Goal: Information Seeking & Learning: Check status

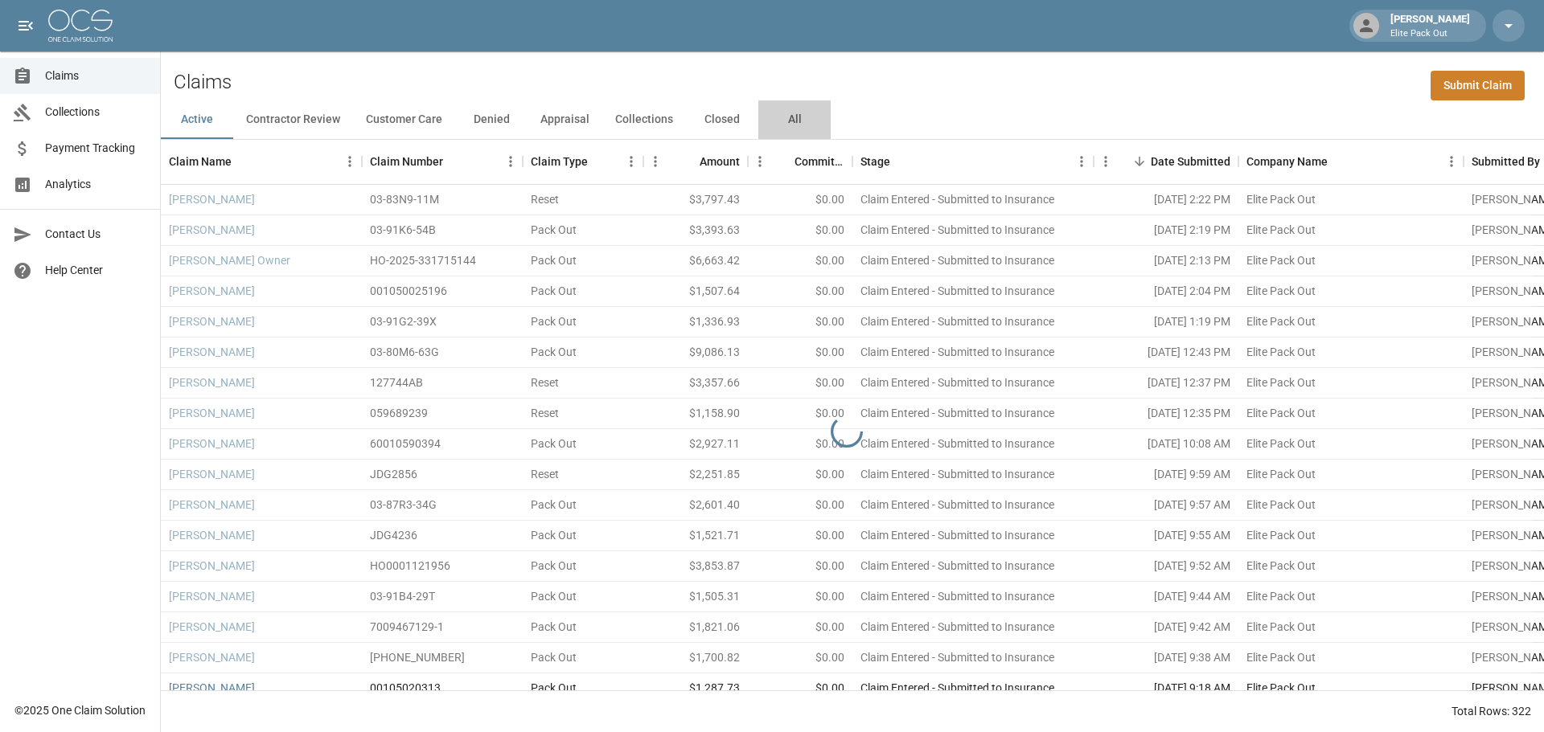
click at [789, 123] on button "All" at bounding box center [794, 119] width 72 height 39
click at [1147, 65] on div "Claims Submit Claim" at bounding box center [852, 75] width 1383 height 49
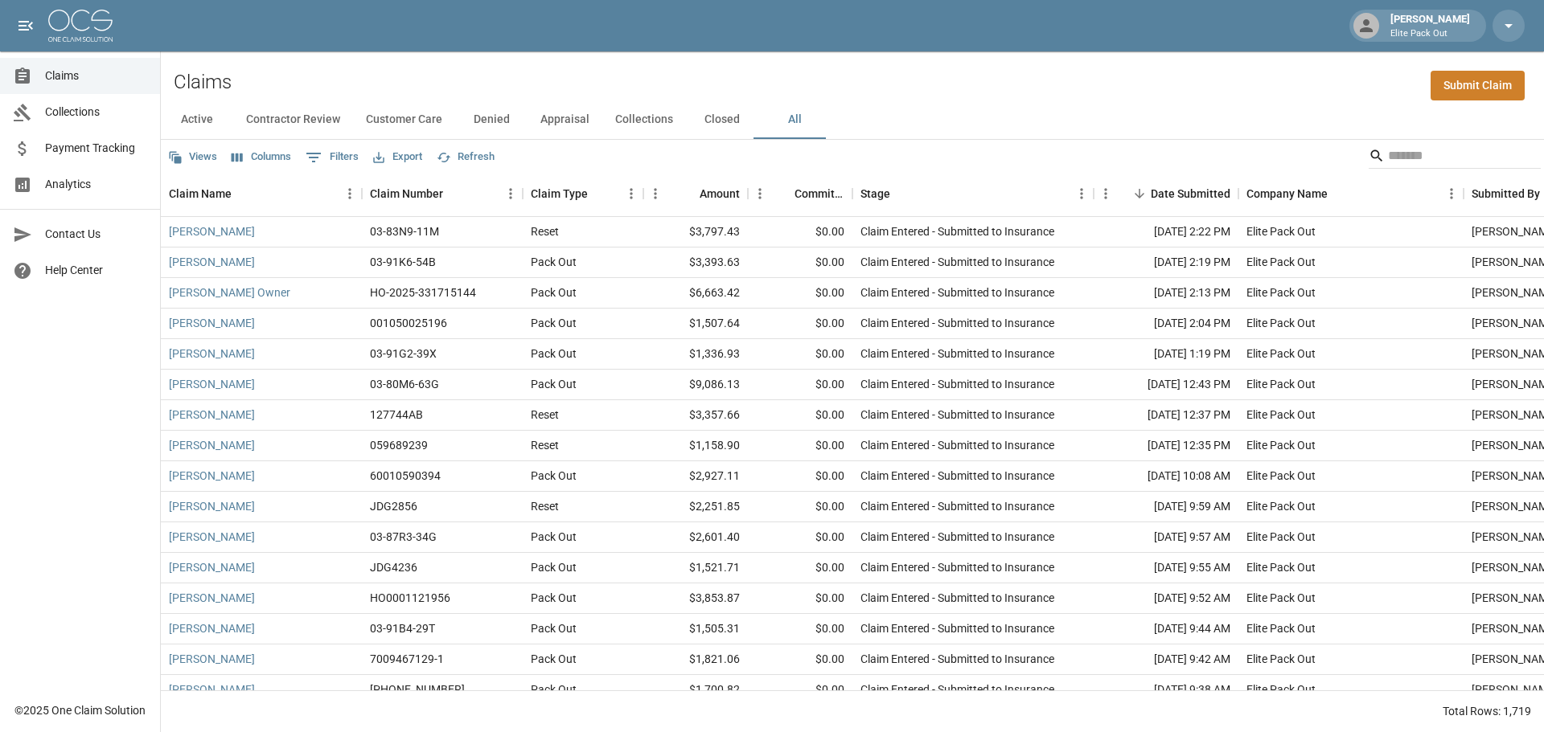
click at [1175, 73] on div "Claims Submit Claim" at bounding box center [852, 75] width 1383 height 49
click at [1127, 72] on div "Claims Submit Claim" at bounding box center [852, 75] width 1383 height 49
click at [1391, 148] on input "Search" at bounding box center [1452, 156] width 129 height 26
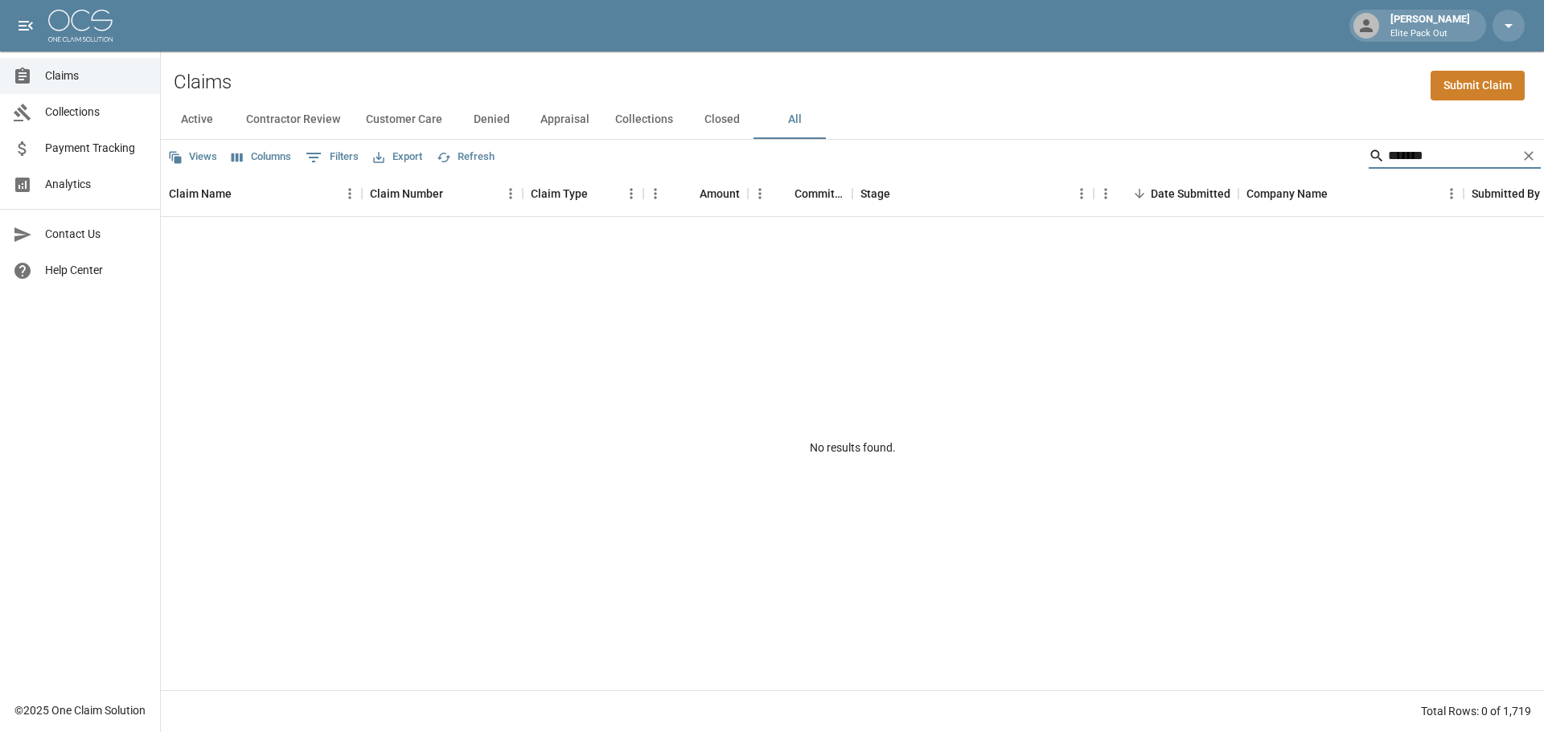
click at [1388, 155] on input "*******" at bounding box center [1452, 156] width 129 height 26
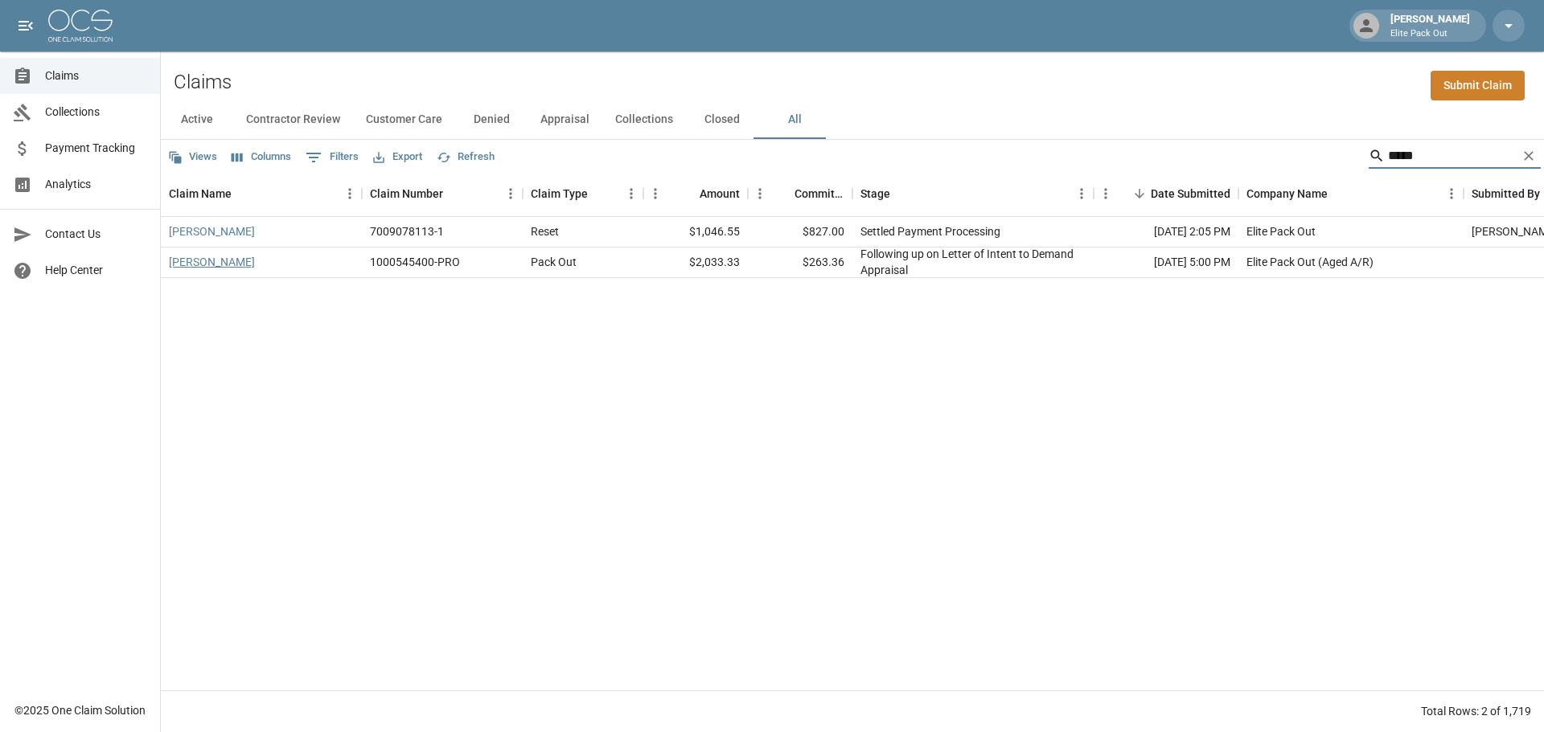
type input "*****"
click at [223, 265] on link "[PERSON_NAME]" at bounding box center [212, 262] width 86 height 16
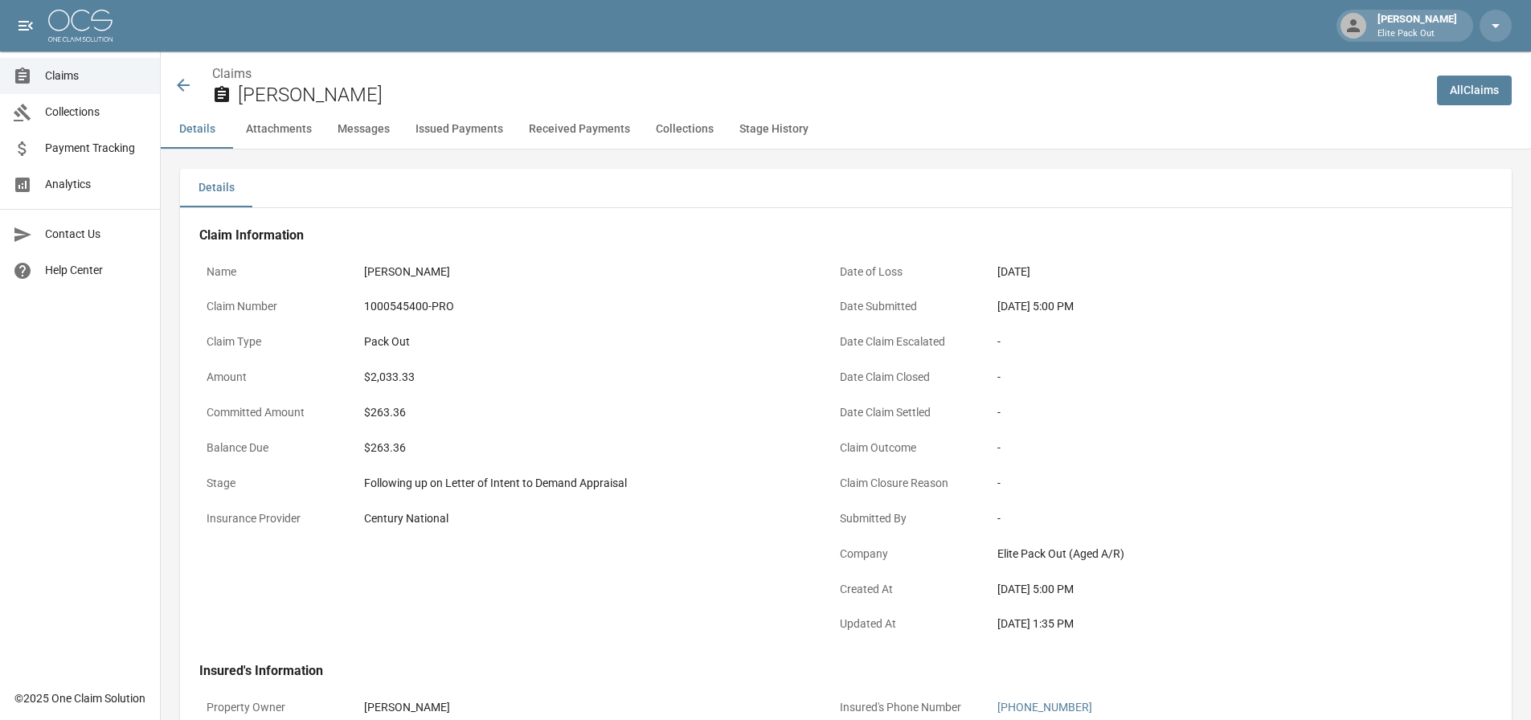
click at [420, 306] on div "1000545400-PRO" at bounding box center [585, 306] width 442 height 17
copy div "1000545400-PRO"
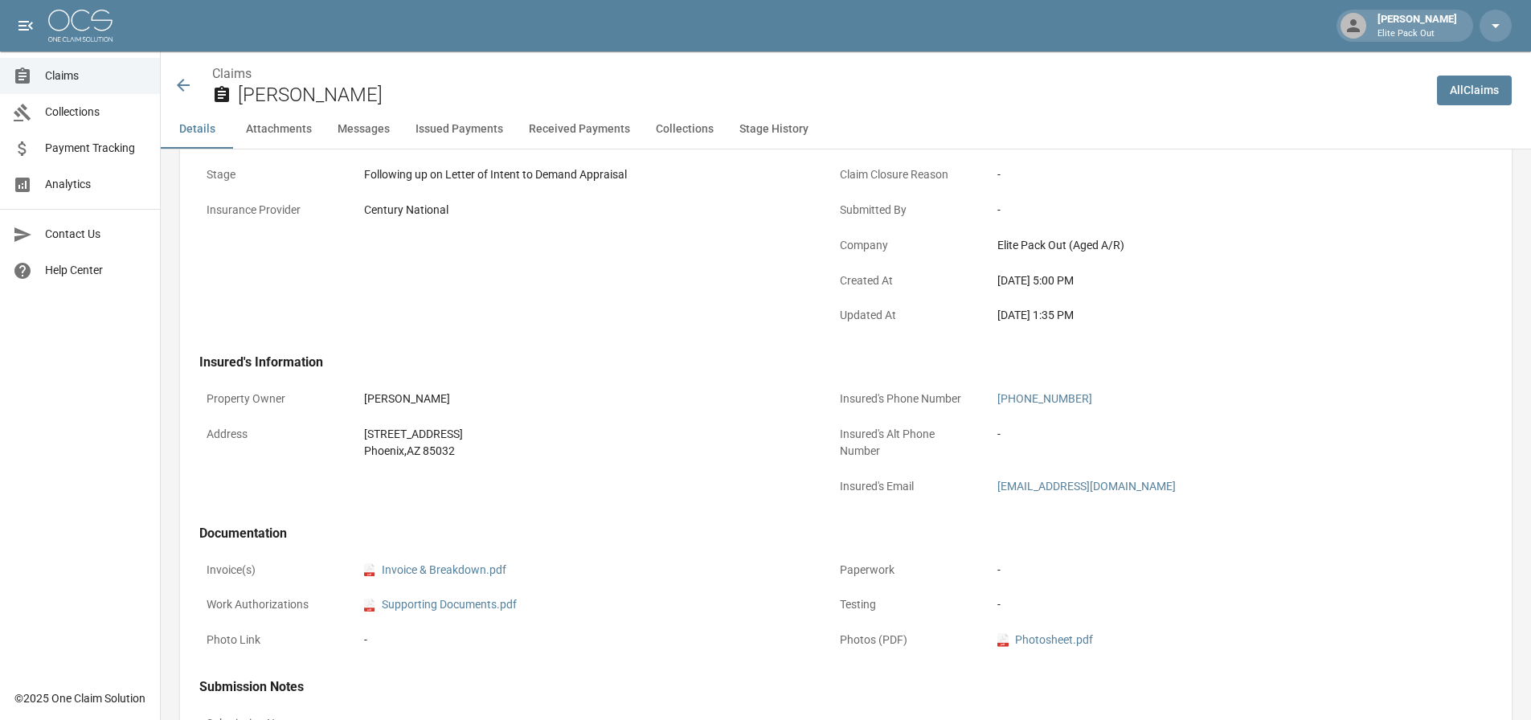
scroll to position [322, 0]
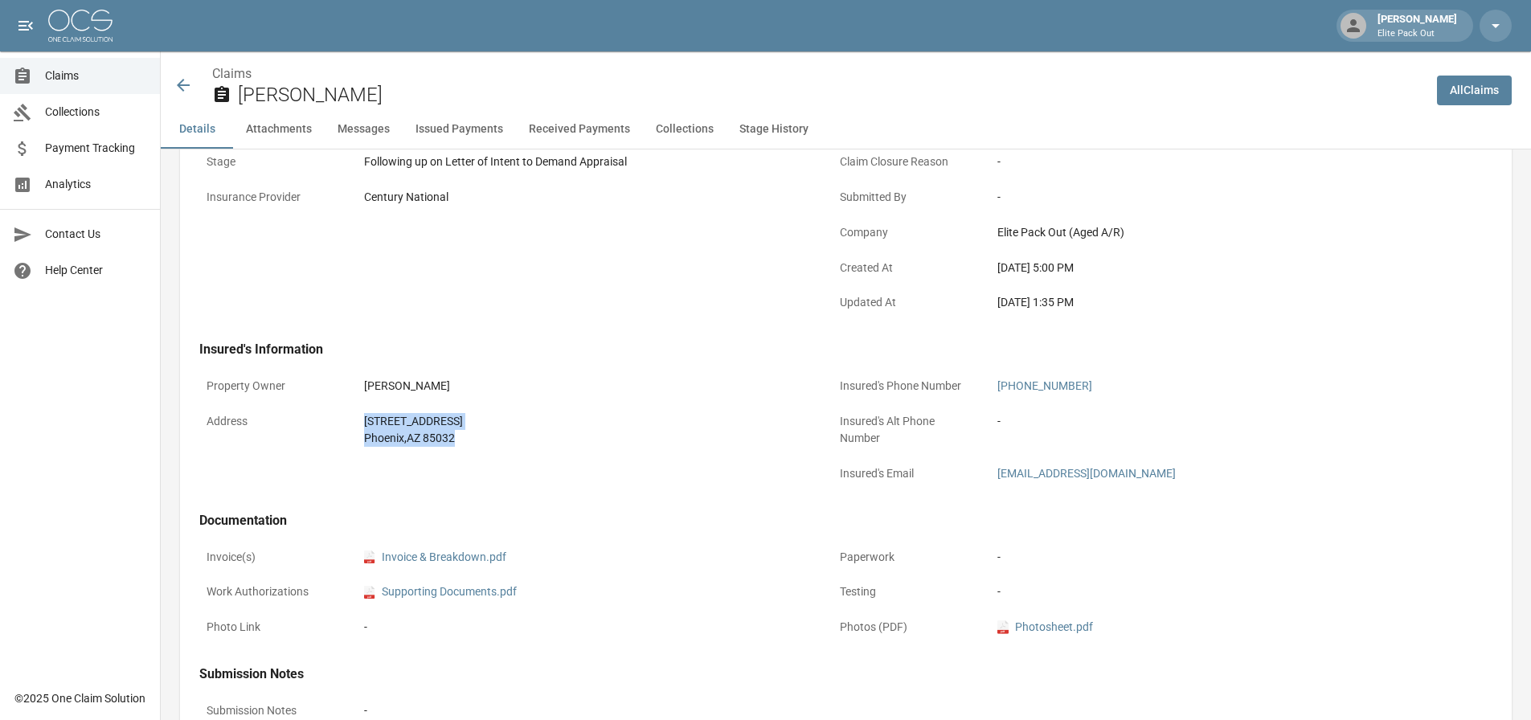
drag, startPoint x: 350, startPoint y: 415, endPoint x: 472, endPoint y: 449, distance: 126.8
click at [472, 449] on div "Address [STREET_ADDRESS]" at bounding box center [506, 430] width 614 height 48
copy div "[STREET_ADDRESS]"
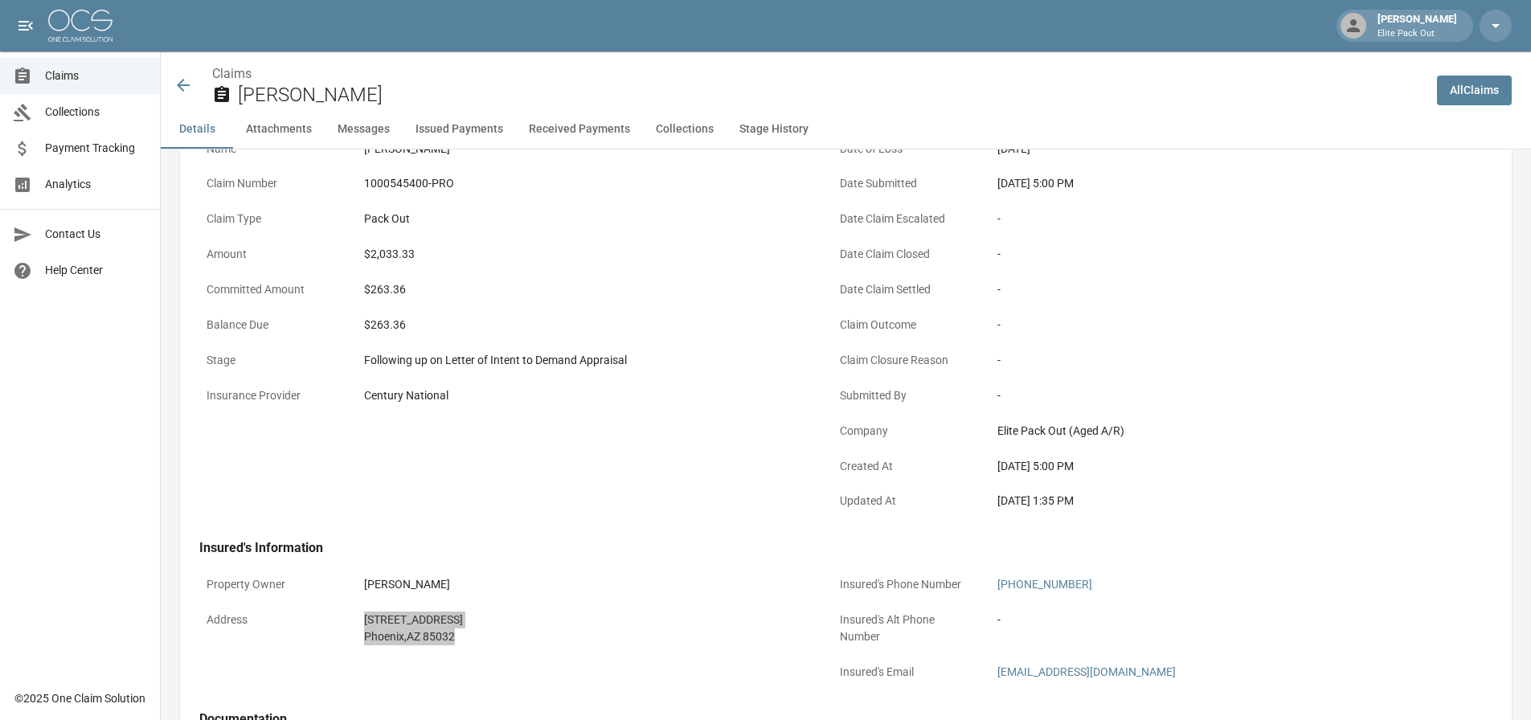
scroll to position [0, 0]
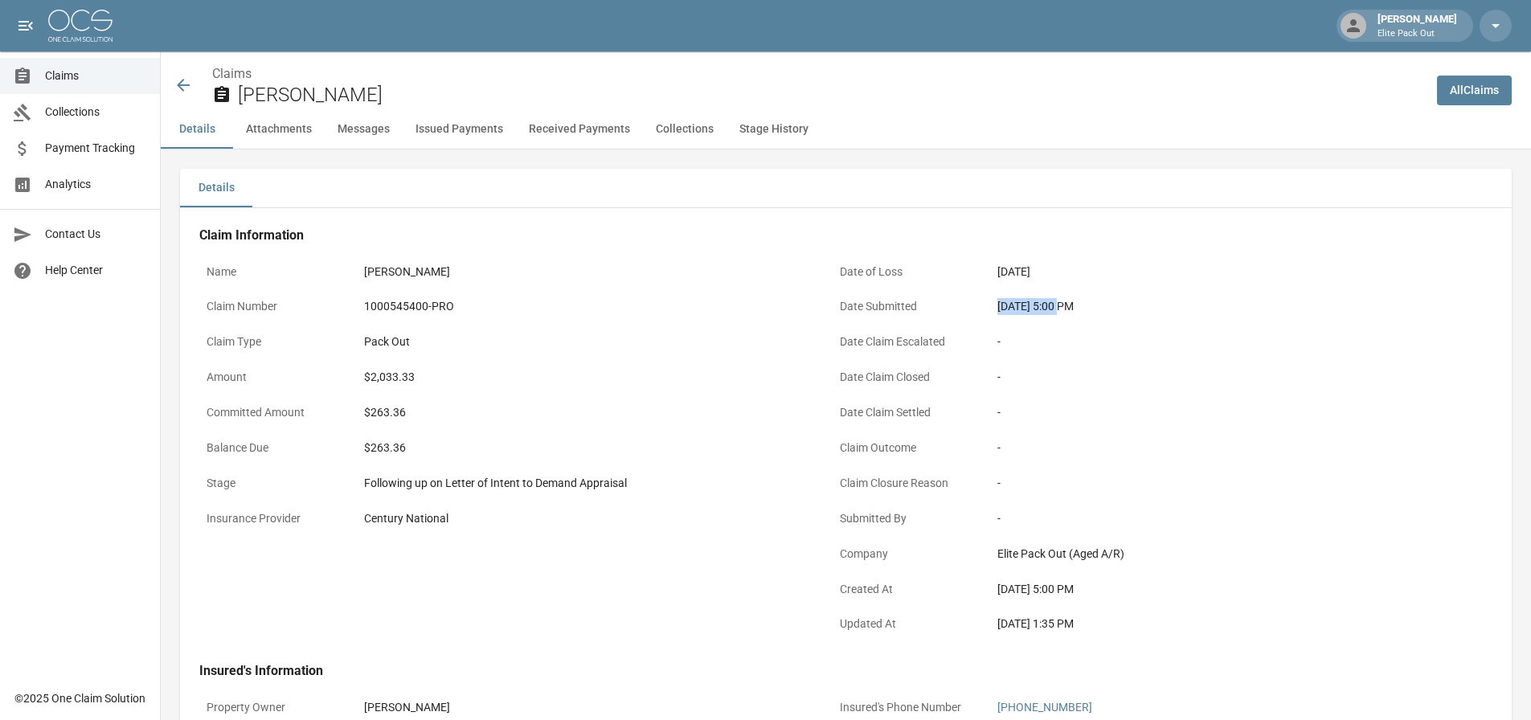
drag, startPoint x: 997, startPoint y: 301, endPoint x: 1058, endPoint y: 312, distance: 62.0
click at [1058, 312] on div "[DATE] 5:00 PM" at bounding box center [1218, 306] width 457 height 31
copy div "[DATE]"
click at [617, 366] on div "$2,033.33" at bounding box center [585, 377] width 457 height 31
click at [404, 375] on div "$2,033.33" at bounding box center [585, 377] width 442 height 17
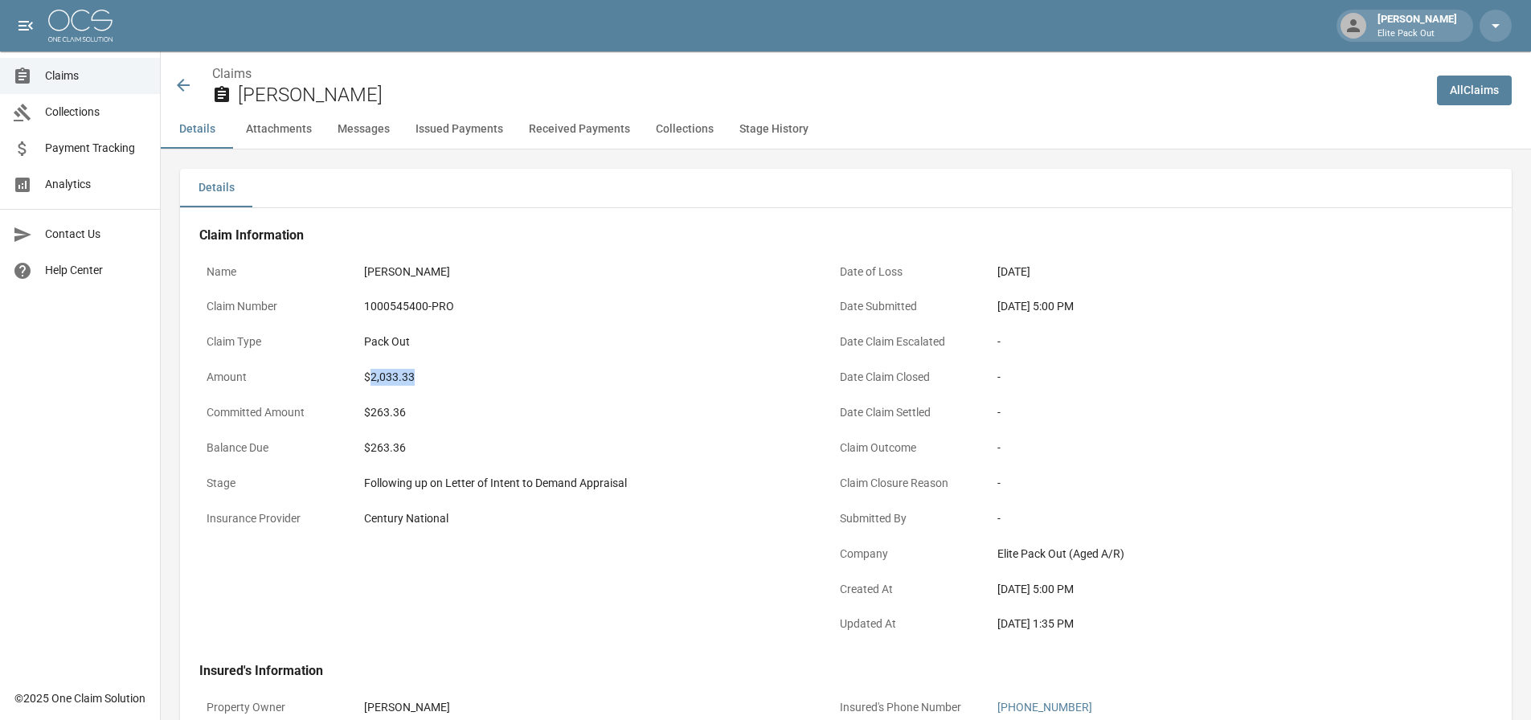
click at [404, 375] on div "$2,033.33" at bounding box center [585, 377] width 442 height 17
copy div "2,033.33"
click at [189, 91] on icon at bounding box center [183, 85] width 19 height 19
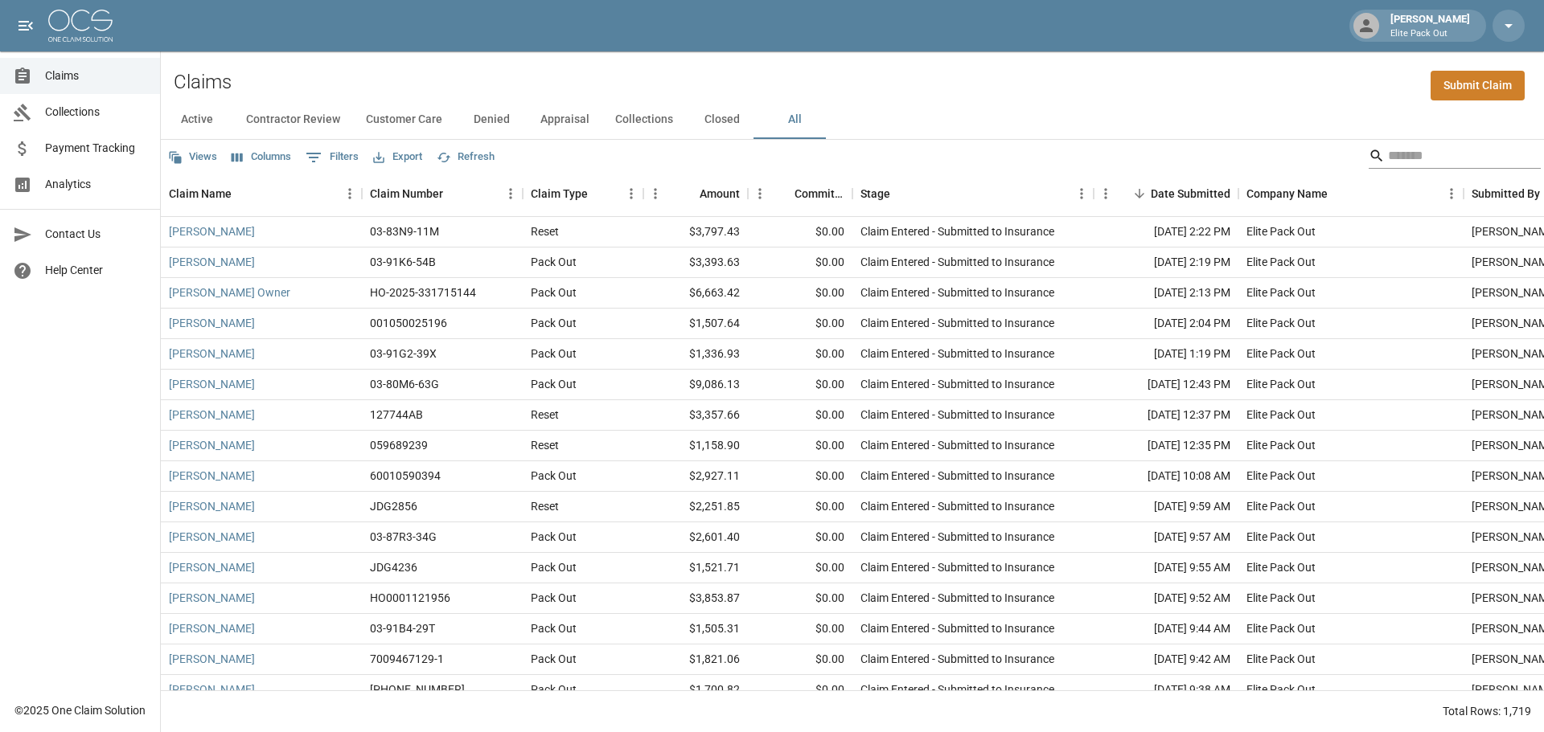
click at [1407, 150] on input "Search" at bounding box center [1452, 156] width 129 height 26
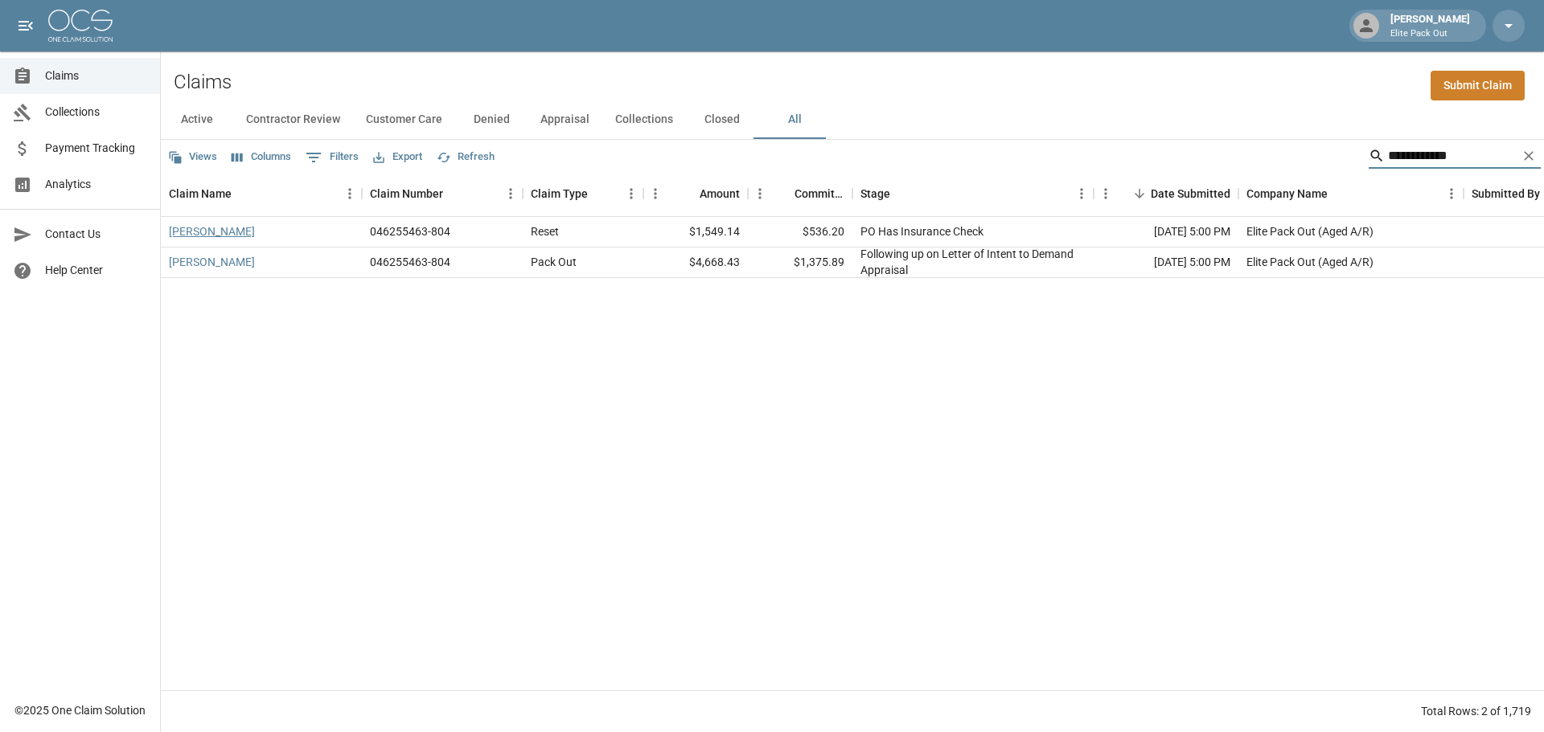
type input "**********"
click at [215, 227] on link "[PERSON_NAME]" at bounding box center [212, 231] width 86 height 16
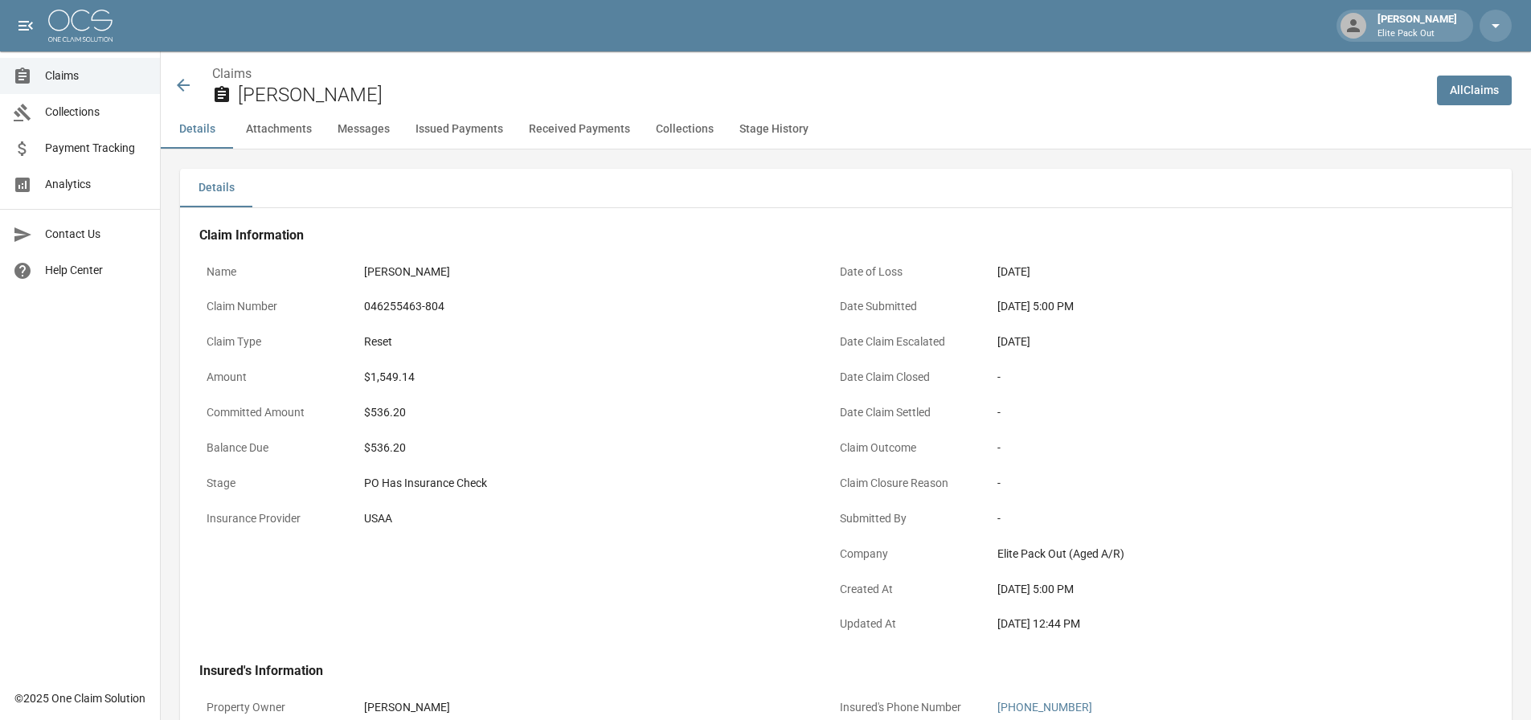
click at [396, 303] on div "046255463-804" at bounding box center [585, 306] width 442 height 17
copy div "046255463-804"
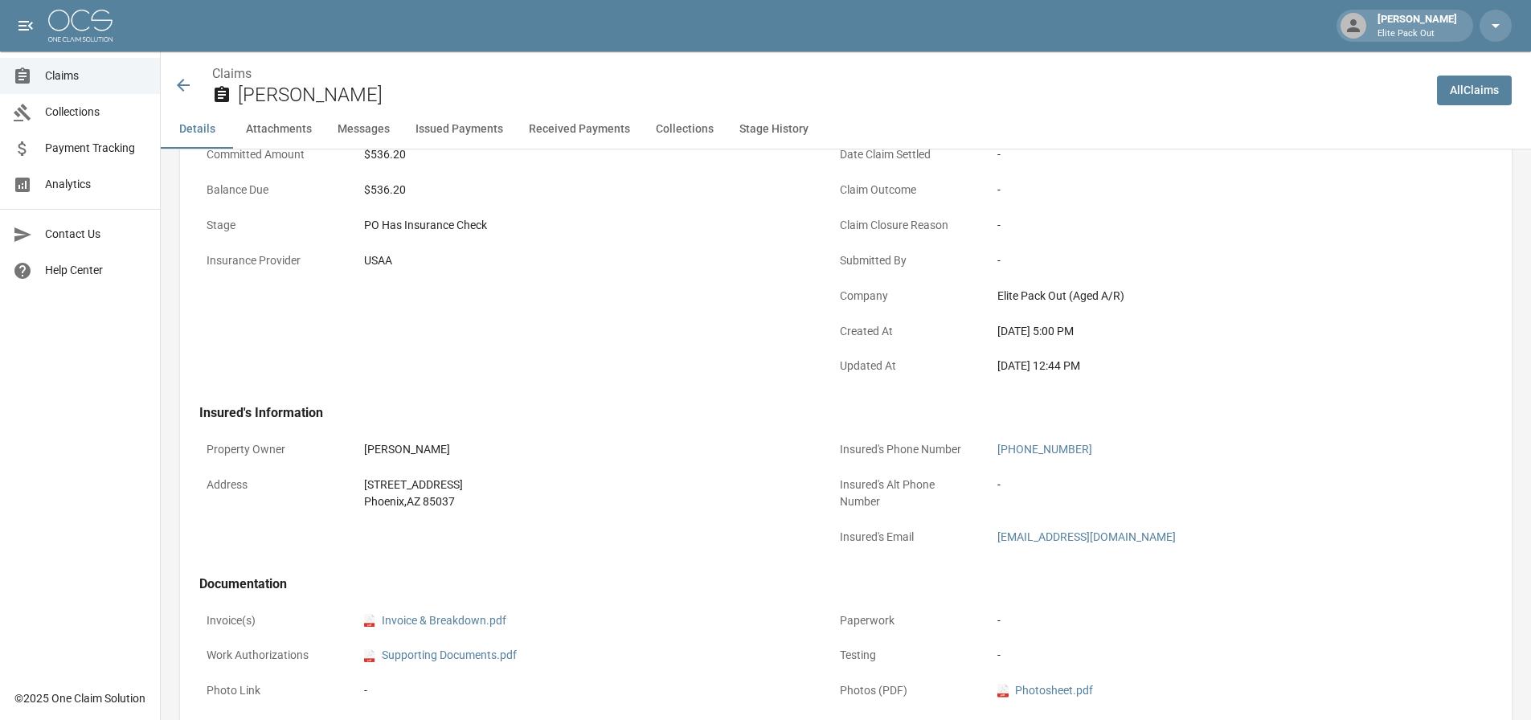
scroll to position [322, 0]
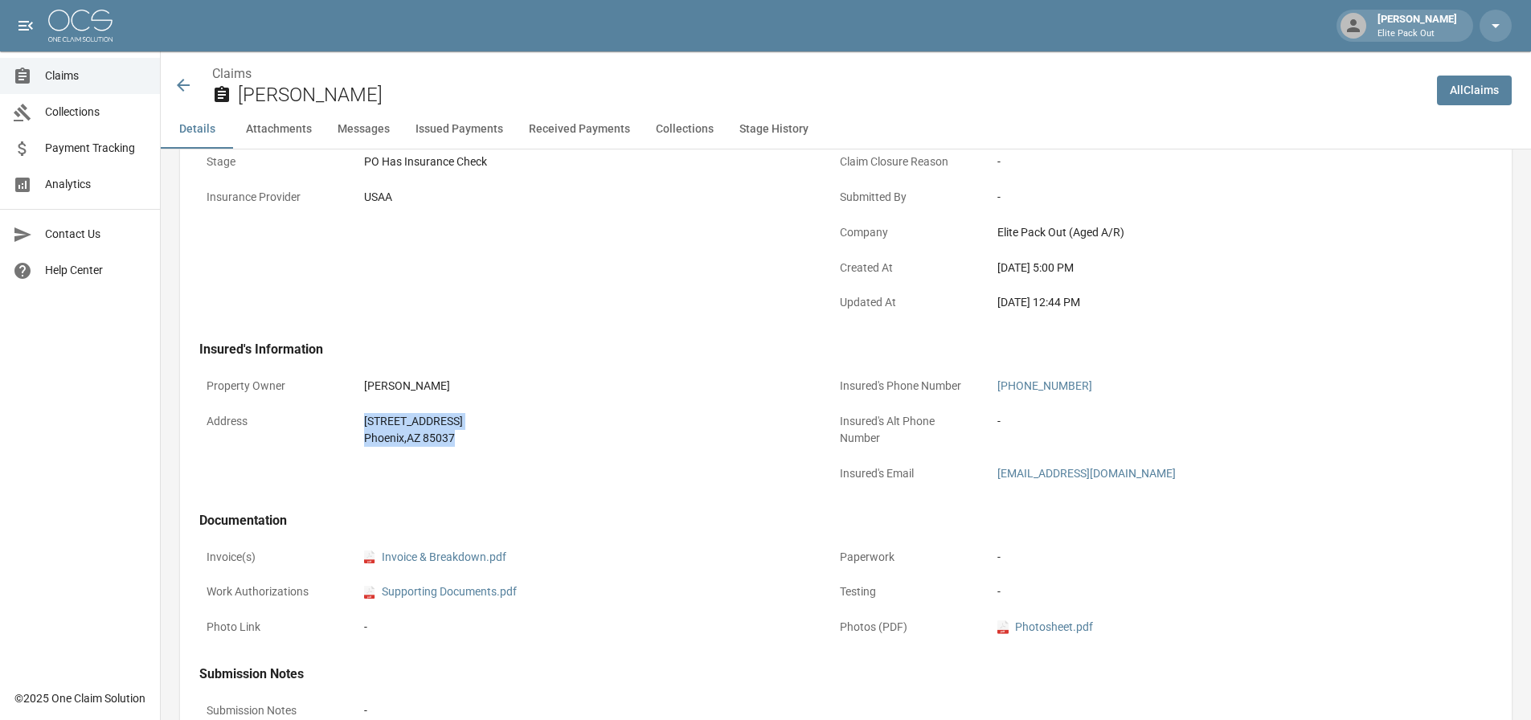
drag, startPoint x: 355, startPoint y: 422, endPoint x: 495, endPoint y: 453, distance: 144.1
click at [495, 453] on div "Address [STREET_ADDRESS]" at bounding box center [506, 430] width 614 height 48
copy div "[STREET_ADDRESS]"
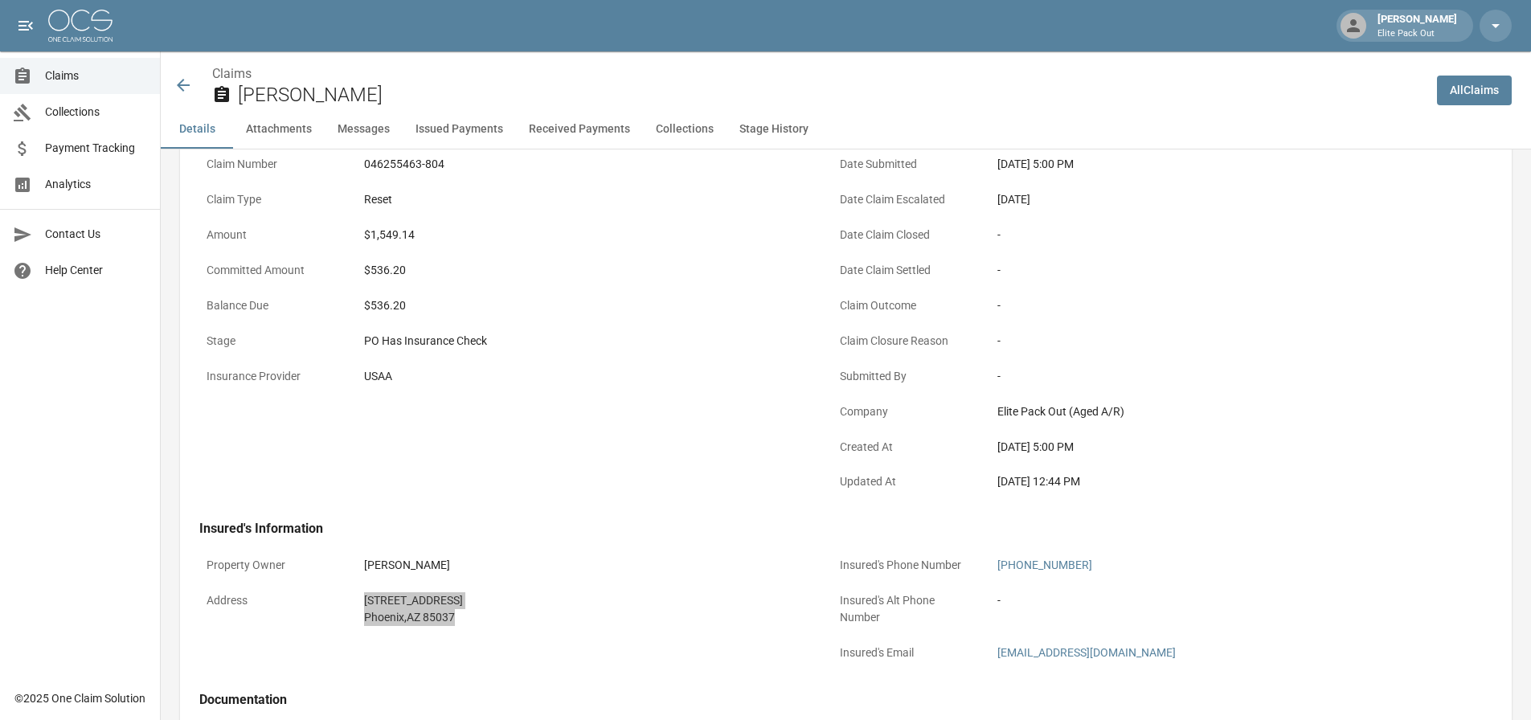
scroll to position [0, 0]
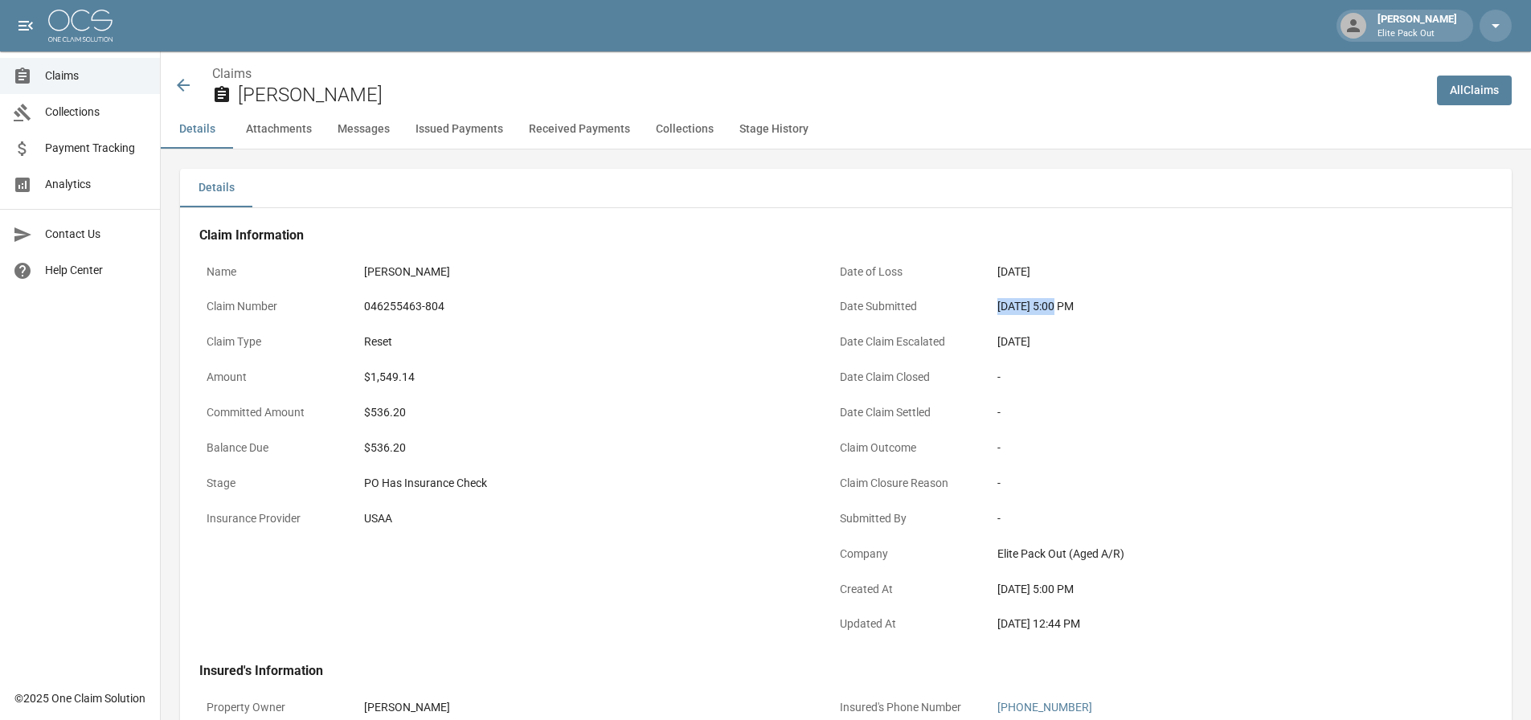
drag, startPoint x: 990, startPoint y: 307, endPoint x: 1048, endPoint y: 316, distance: 57.8
click at [1048, 316] on div "[DATE] 5:00 PM" at bounding box center [1218, 306] width 457 height 31
copy div "[DATE]"
click at [383, 379] on div "$1,549.14" at bounding box center [585, 377] width 442 height 17
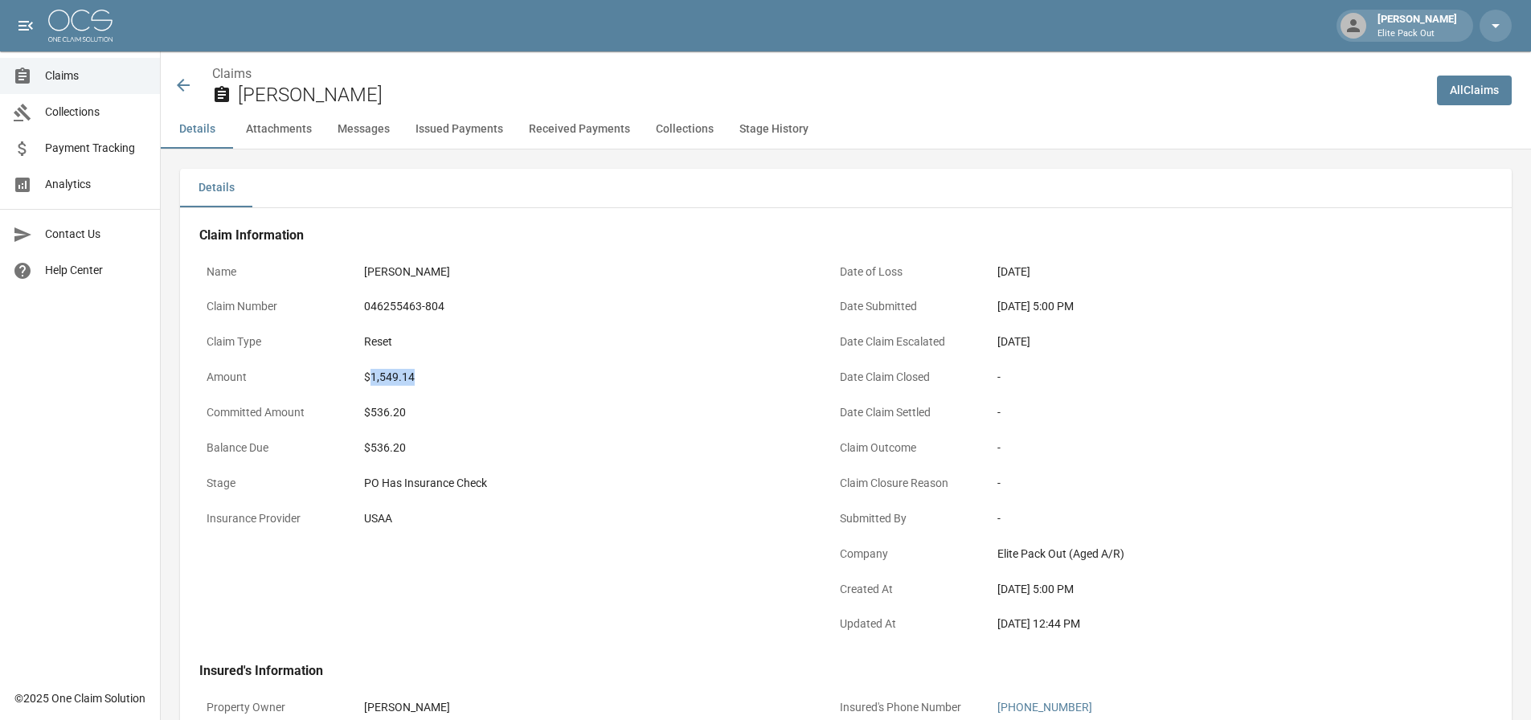
copy div "1,549.14"
click at [651, 404] on div "$536.20" at bounding box center [585, 412] width 442 height 17
click at [175, 84] on icon at bounding box center [183, 85] width 19 height 19
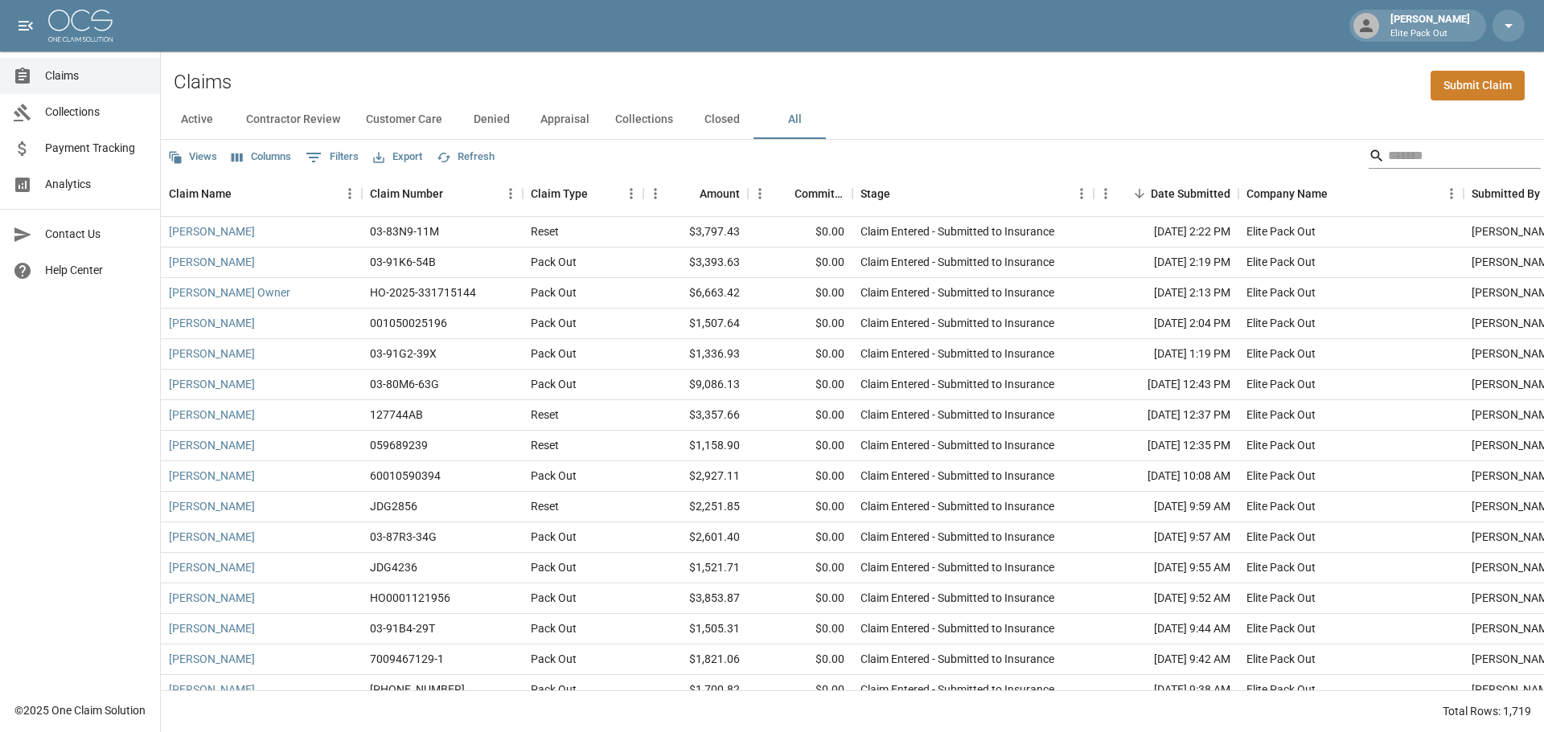
click at [1388, 153] on input "Search" at bounding box center [1452, 156] width 129 height 26
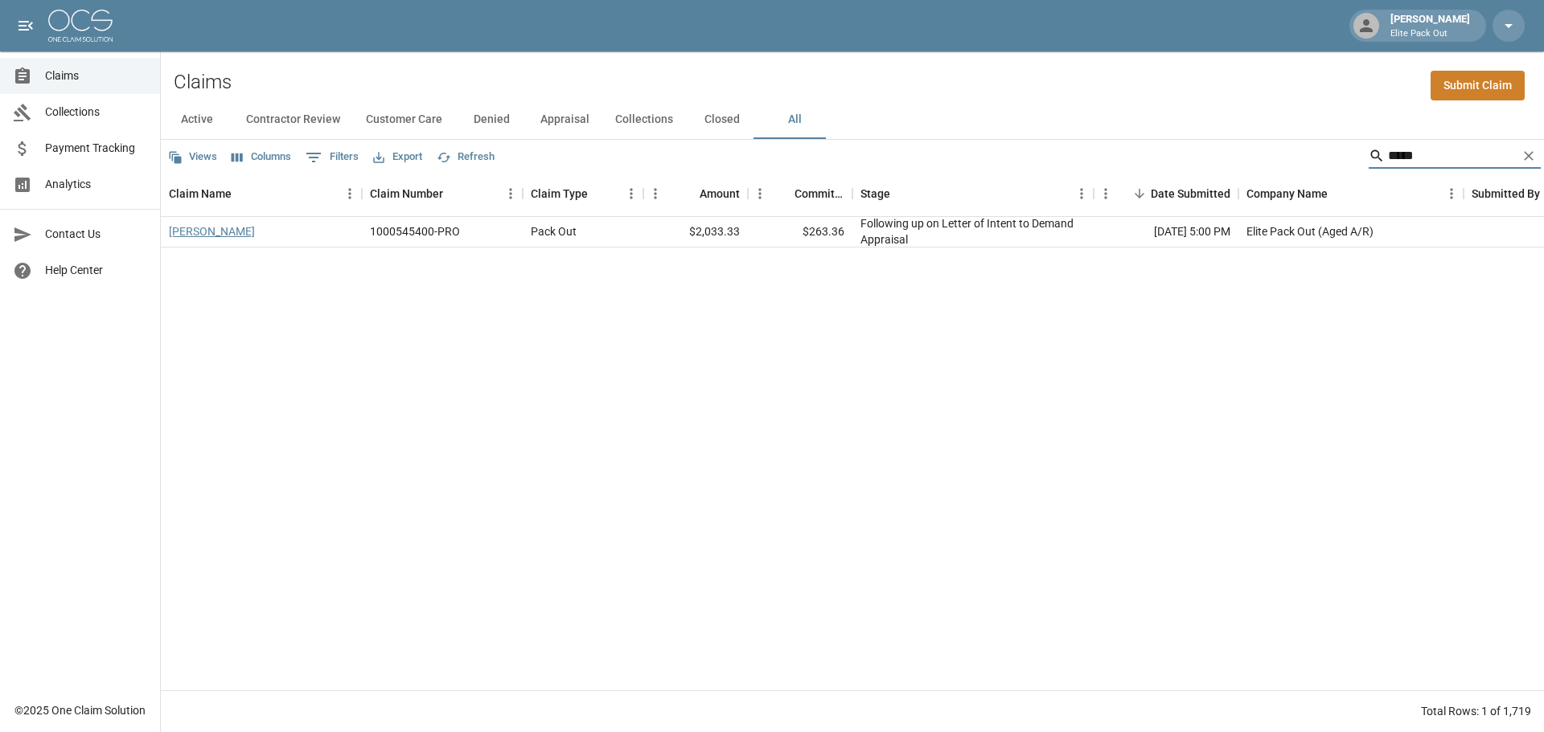
type input "*****"
click at [191, 224] on link "[PERSON_NAME]" at bounding box center [212, 231] width 86 height 16
